Goal: Information Seeking & Learning: Check status

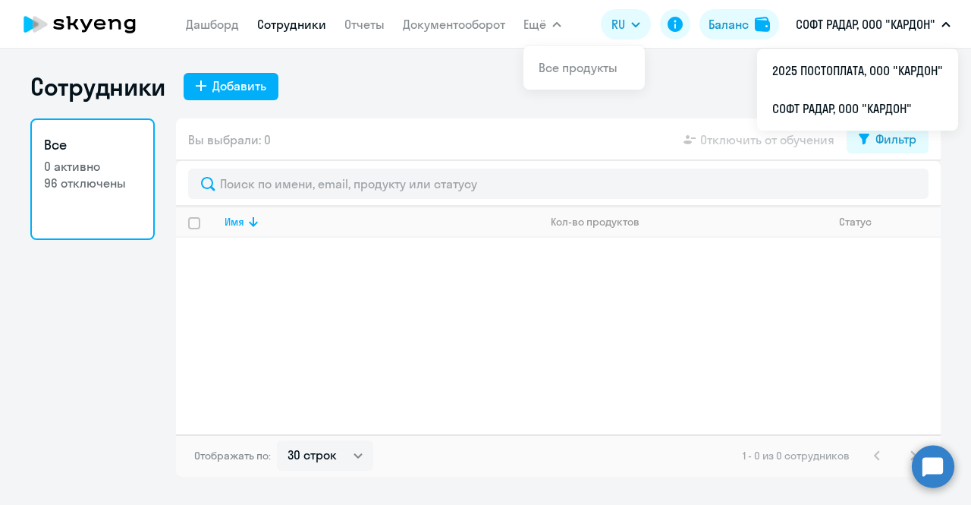
select select "30"
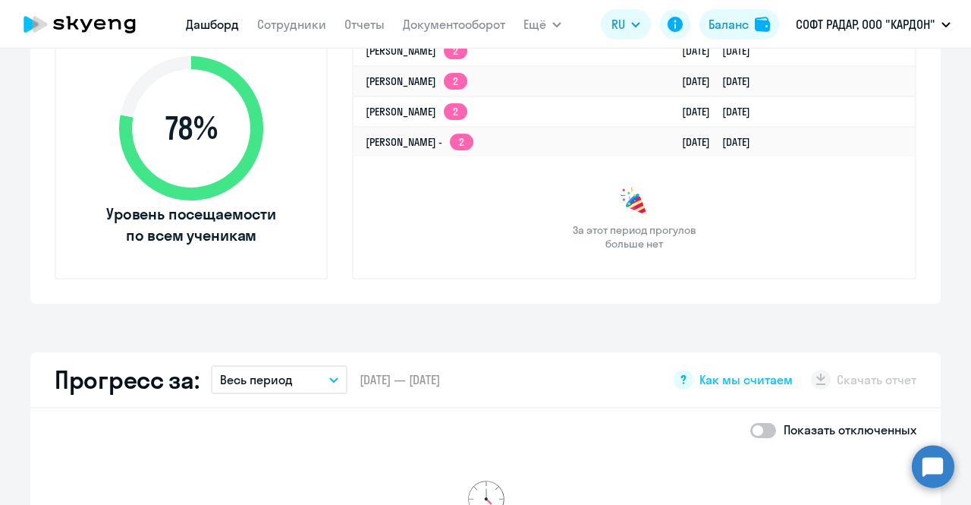
scroll to position [572, 0]
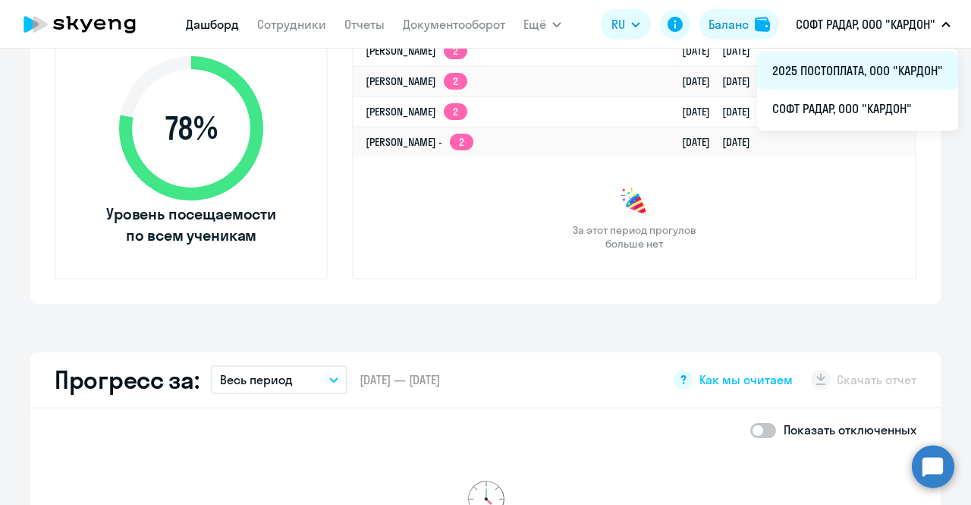
click at [865, 80] on li "2025 ПОСТОПЛАТА, ООО "КАРДОН"" at bounding box center [857, 71] width 201 height 38
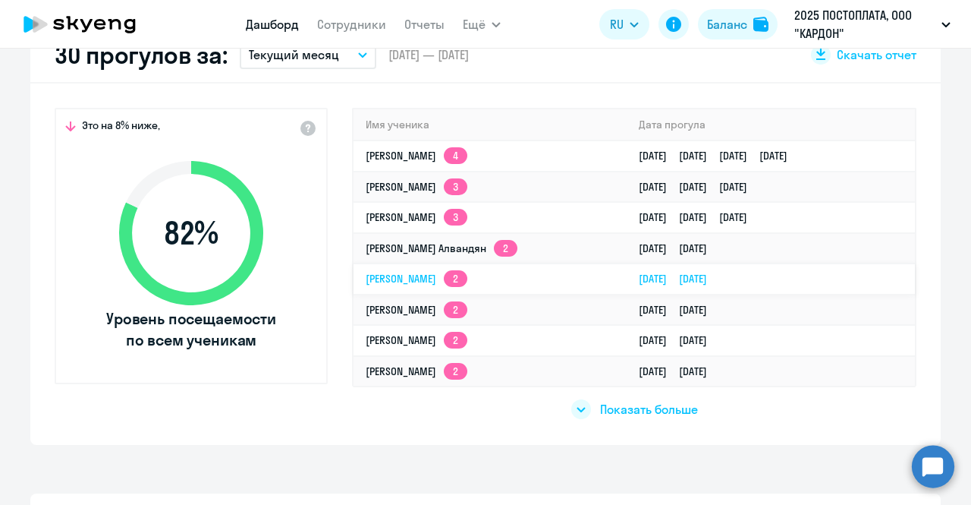
scroll to position [466, 0]
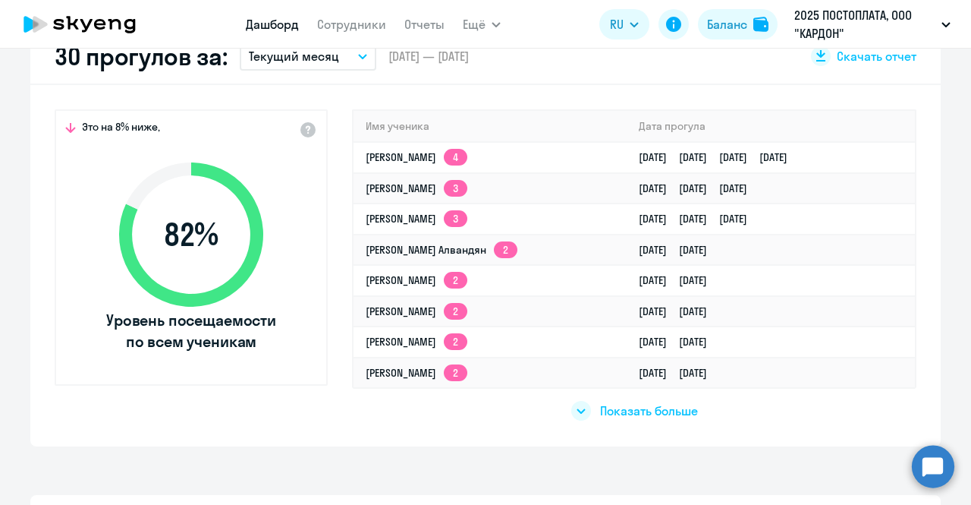
click at [628, 406] on span "Показать больше" at bounding box center [649, 410] width 98 height 17
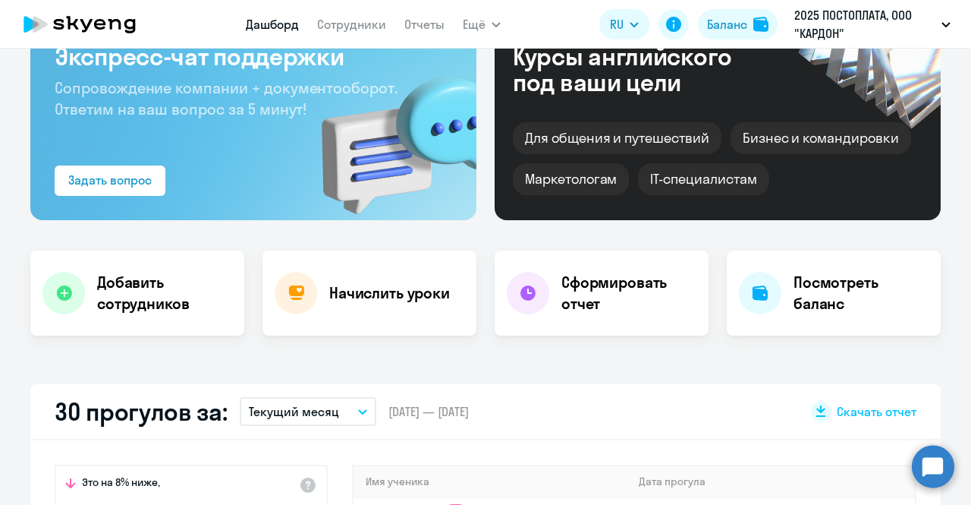
scroll to position [0, 0]
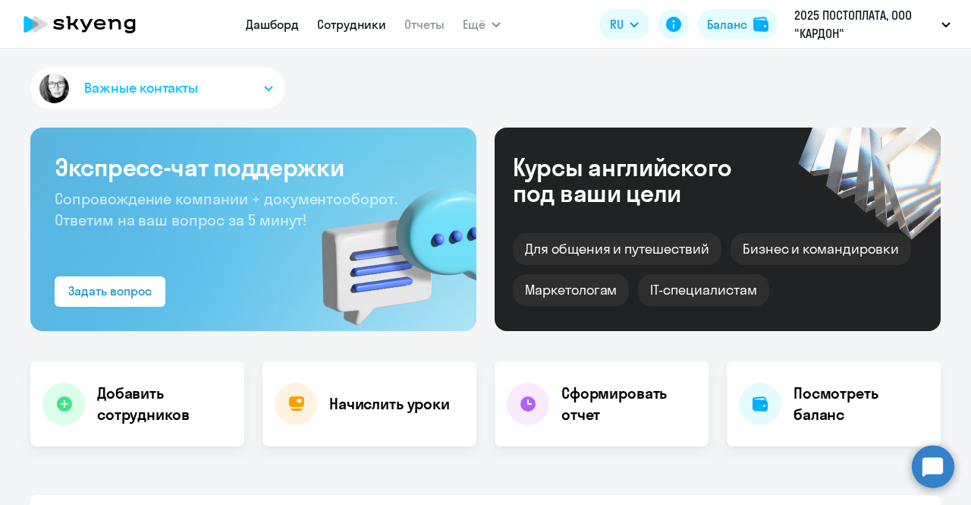
click at [344, 30] on link "Сотрудники" at bounding box center [351, 24] width 69 height 15
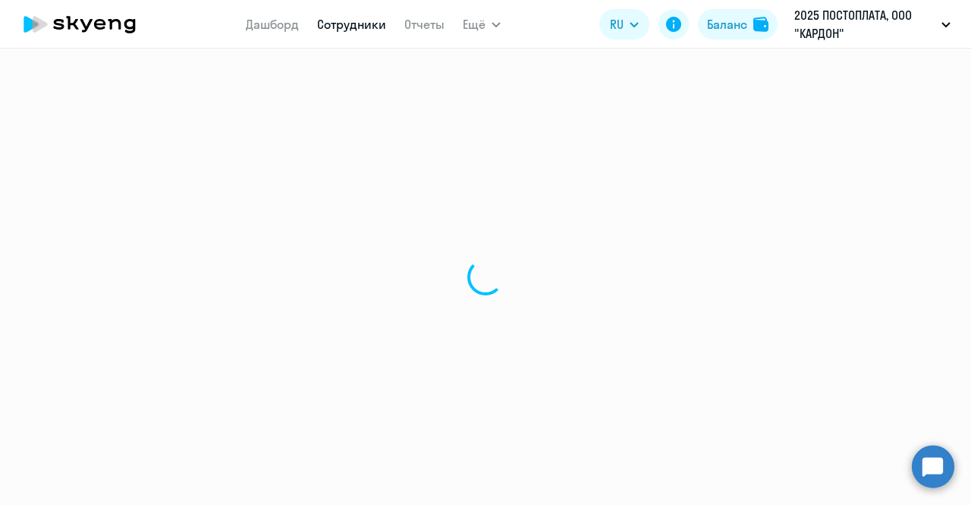
select select "30"
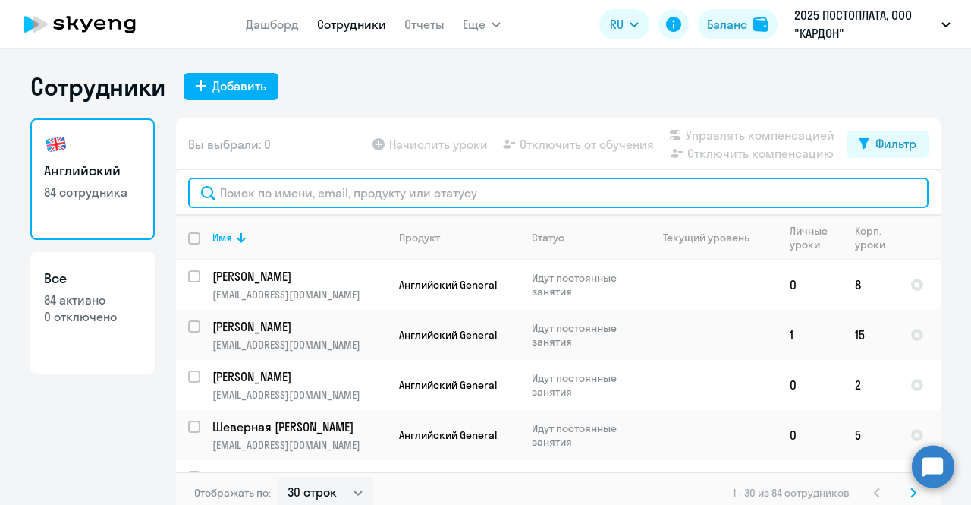
click at [326, 195] on input "text" at bounding box center [558, 193] width 741 height 30
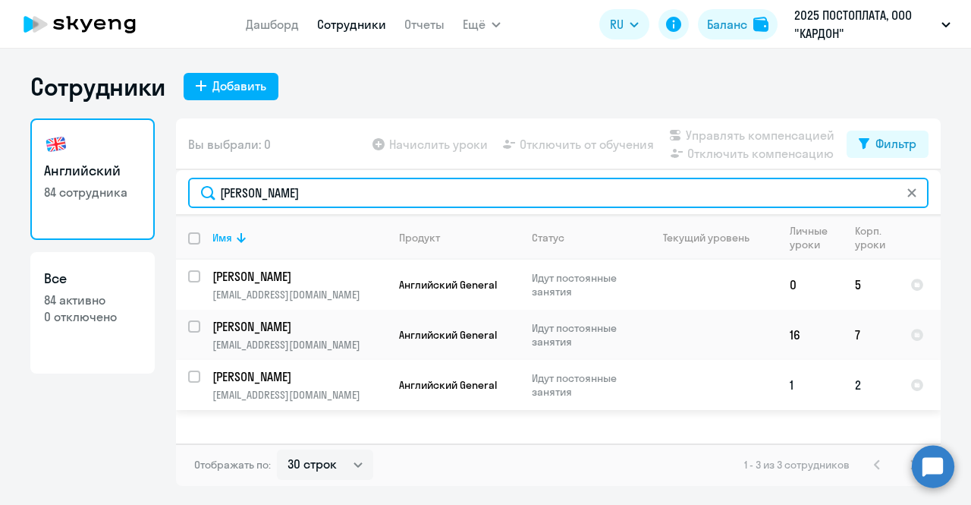
type input "[PERSON_NAME]"
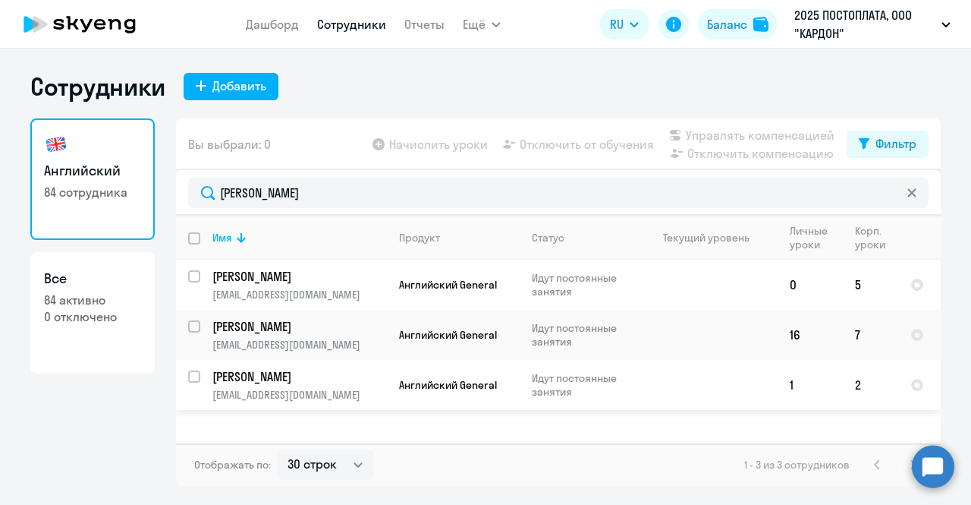
click at [277, 372] on p "[PERSON_NAME]" at bounding box center [299, 376] width 172 height 17
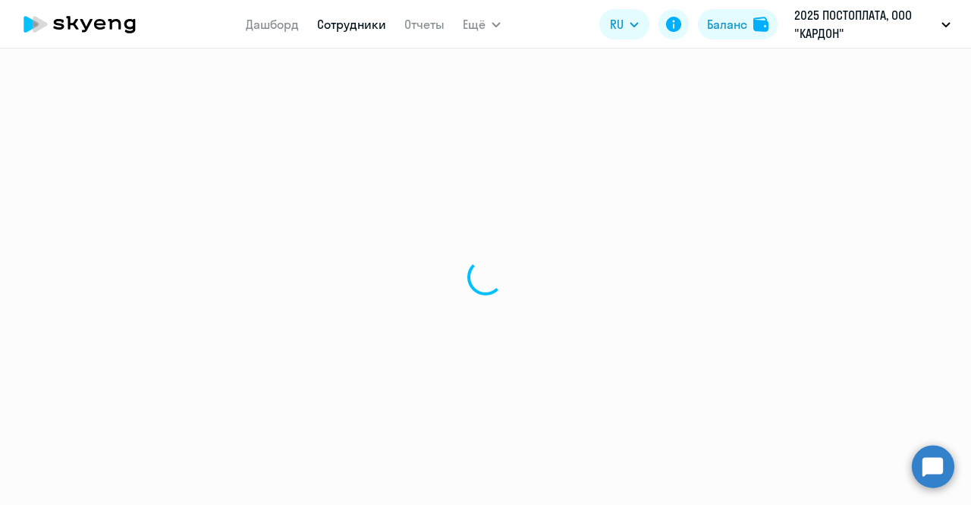
select select "english"
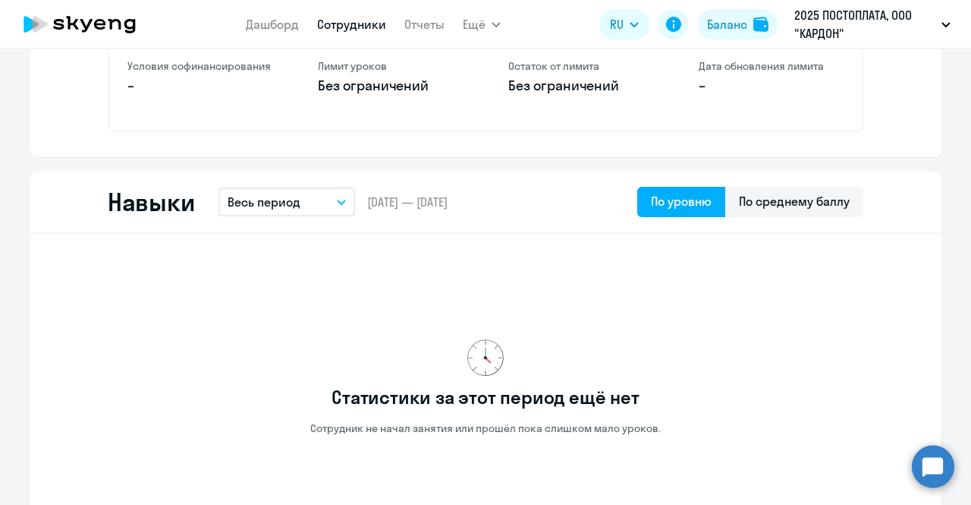
scroll to position [598, 0]
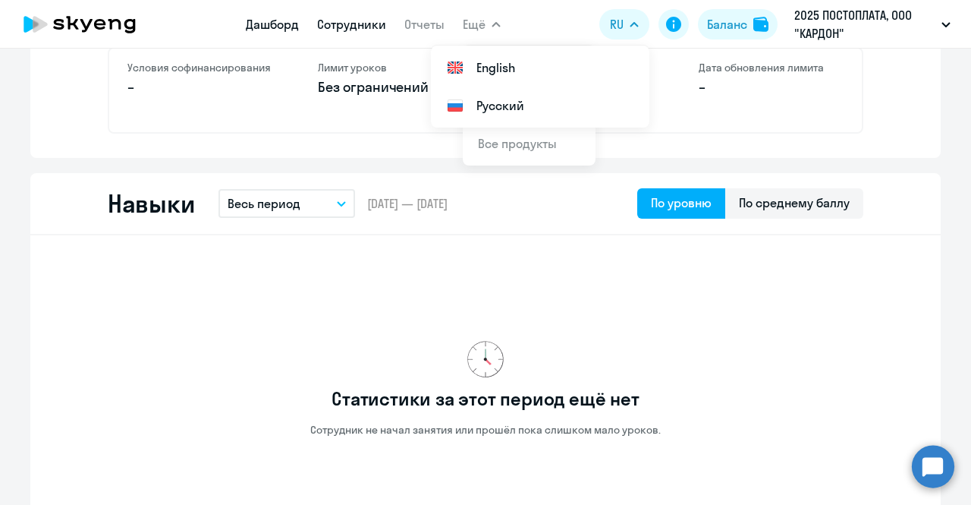
click at [287, 23] on link "Дашборд" at bounding box center [272, 24] width 53 height 15
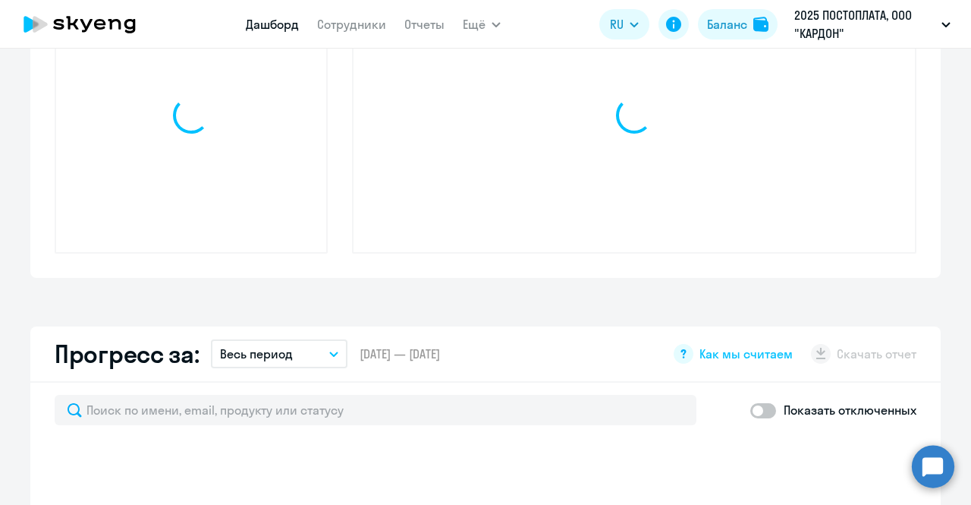
scroll to position [704, 0]
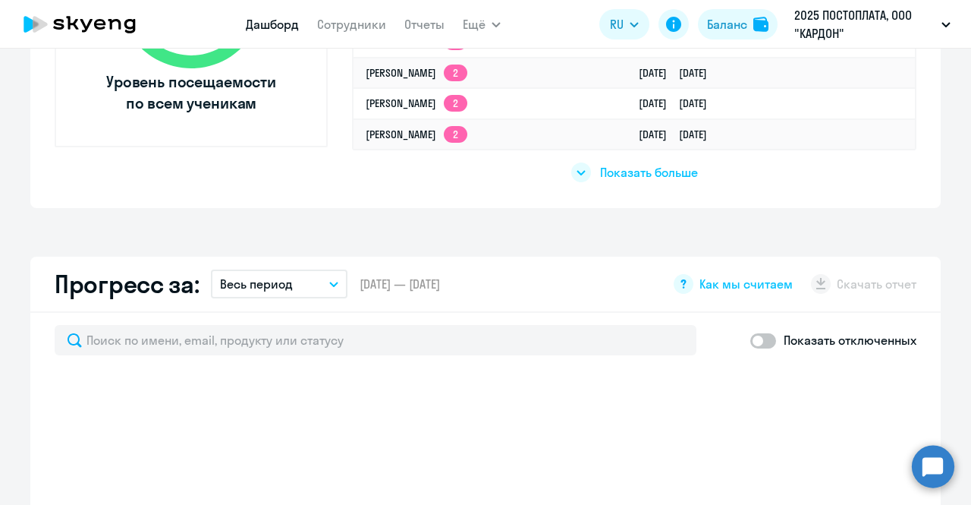
select select "30"
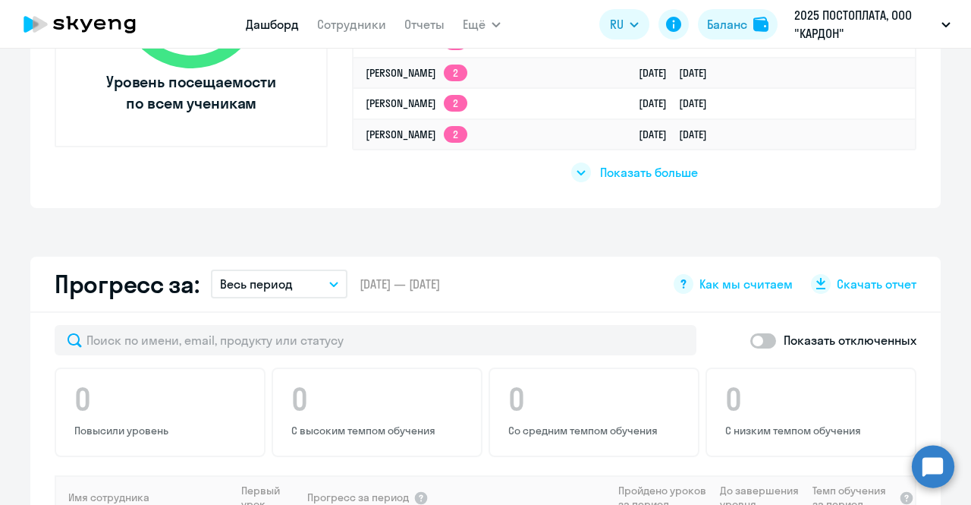
scroll to position [0, 0]
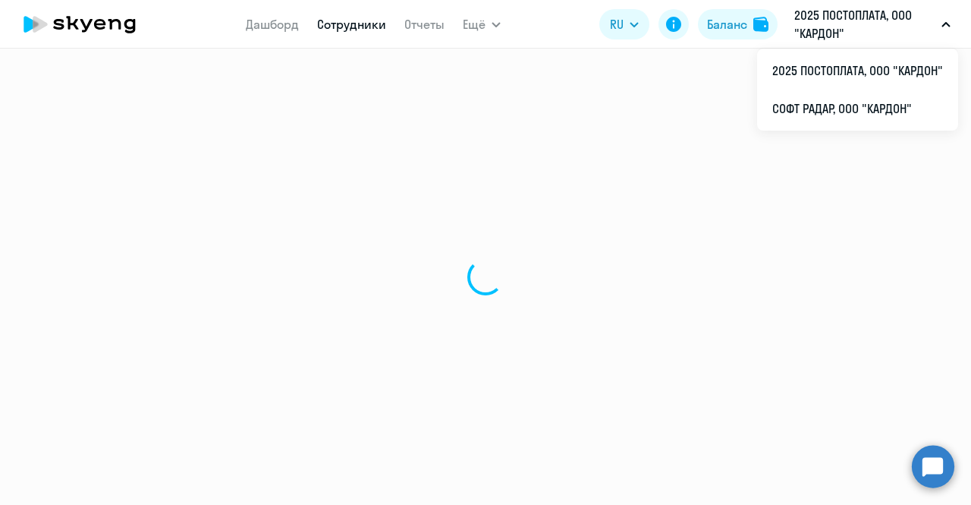
select select "english"
select select "30"
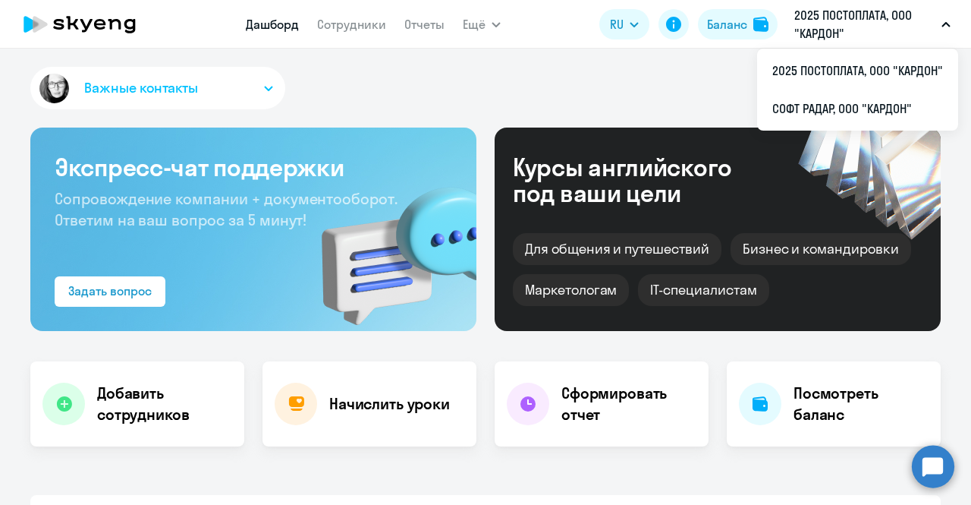
select select "30"
